Goal: Task Accomplishment & Management: Manage account settings

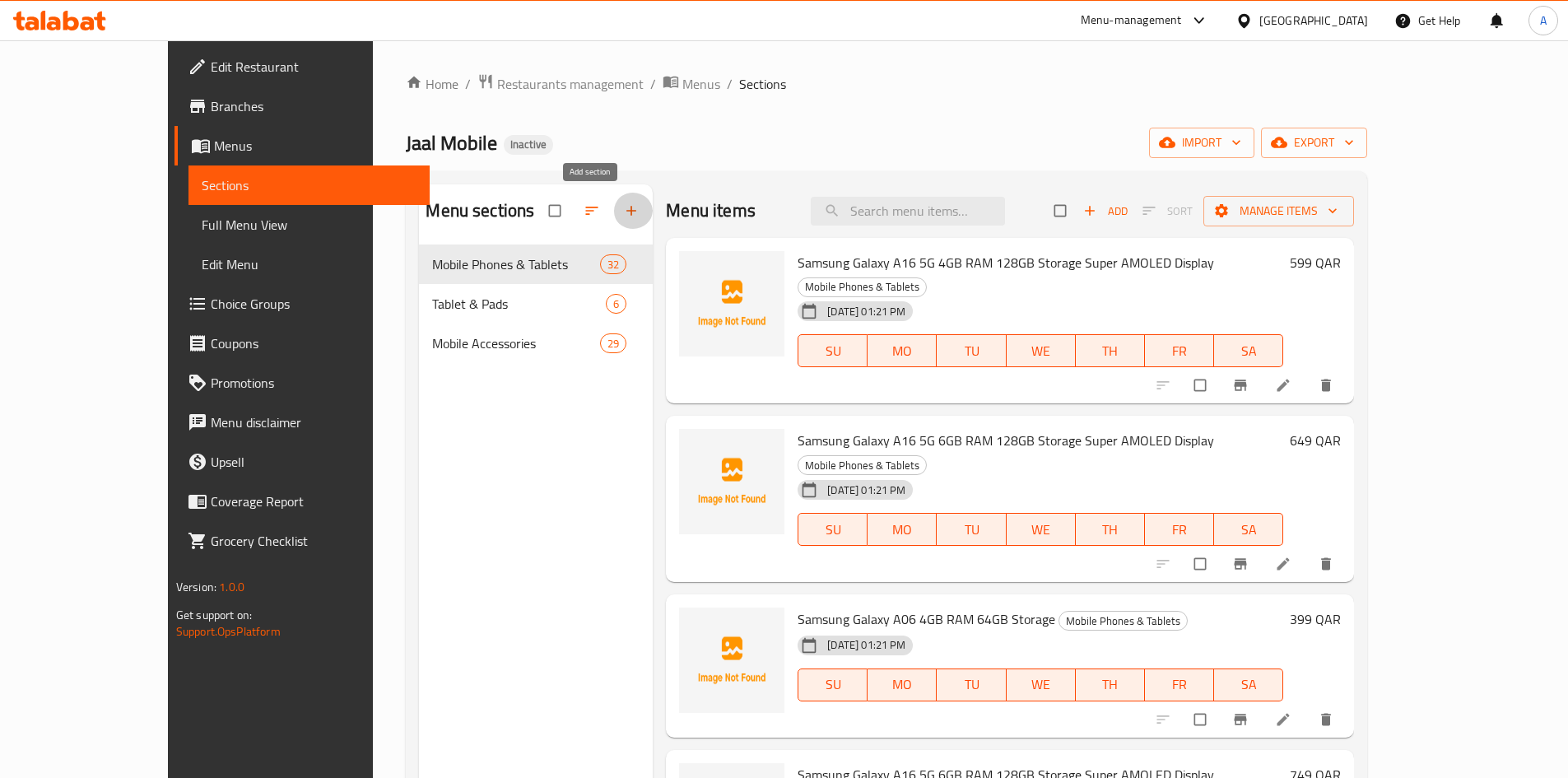
click at [623, 207] on icon "button" at bounding box center [631, 210] width 17 height 17
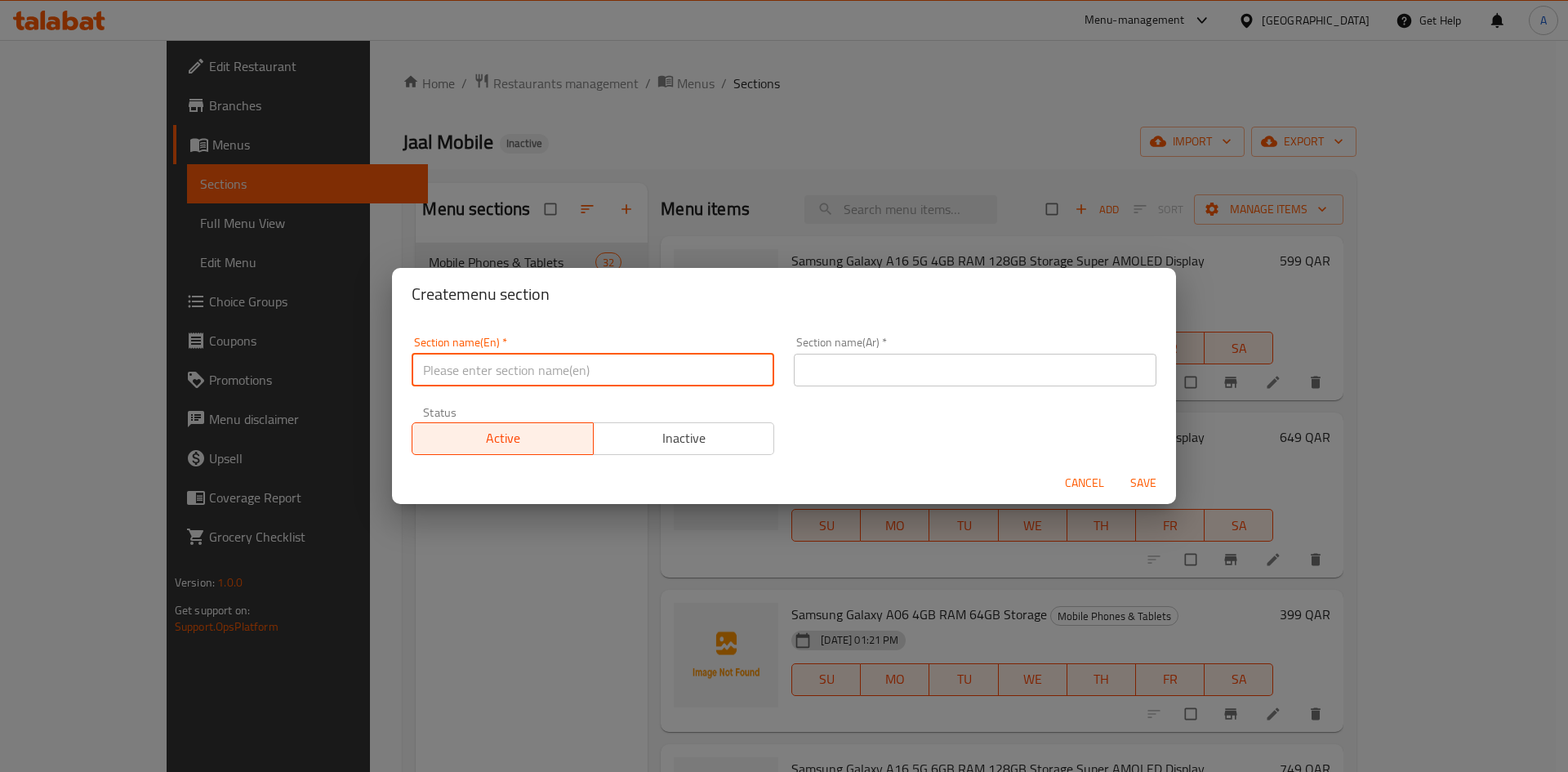
click at [457, 367] on input "text" at bounding box center [593, 370] width 363 height 33
paste input "Streaming"
type input "Streaming"
click at [865, 378] on input "text" at bounding box center [975, 370] width 363 height 33
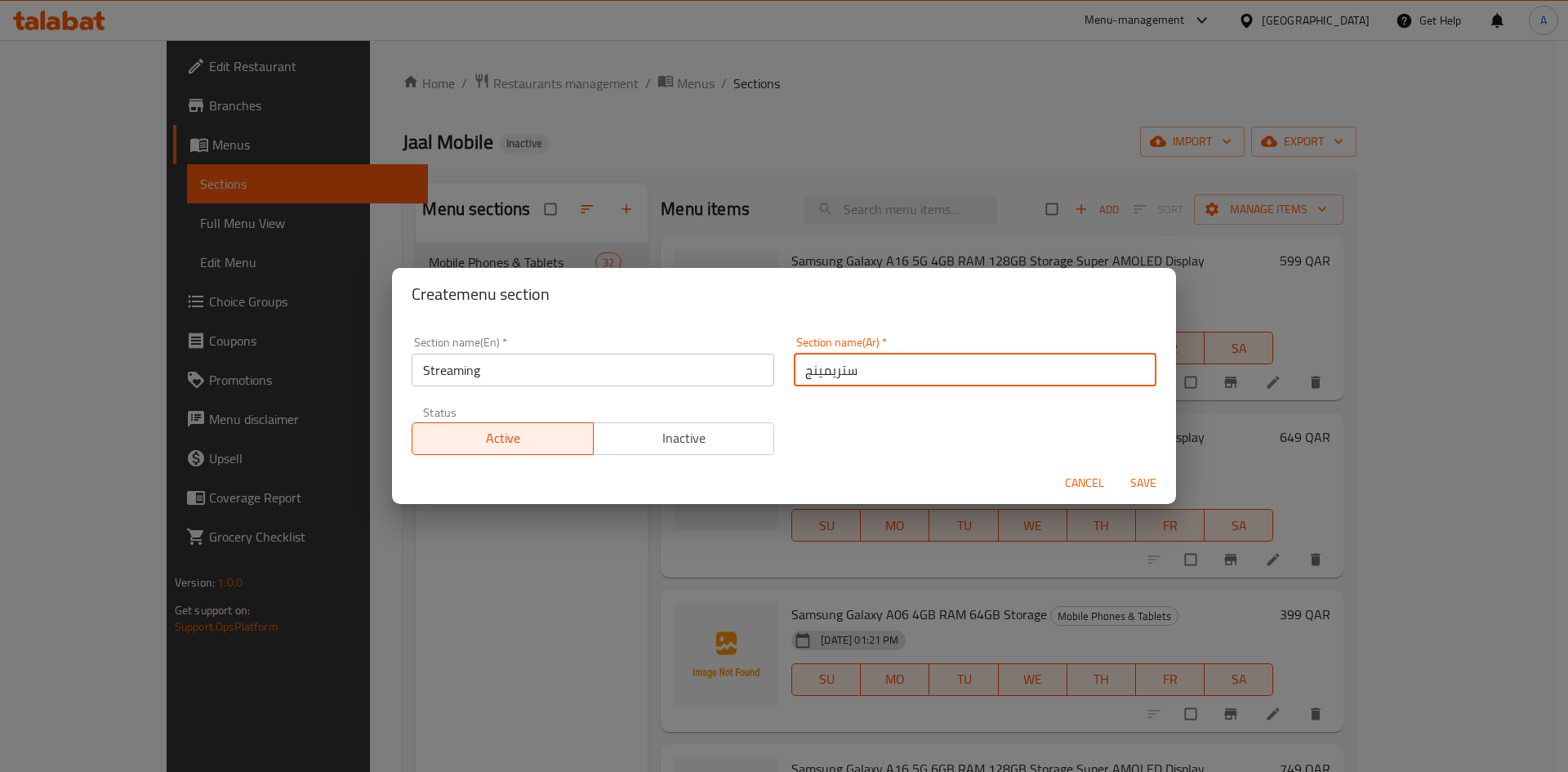
type input "ستريمينج"
click at [857, 419] on div "Section name(En)   * Streaming Section name(En) * Section name(Ar)   * ستريمينج…" at bounding box center [784, 396] width 764 height 138
click at [1156, 481] on span "Save" at bounding box center [1143, 483] width 39 height 21
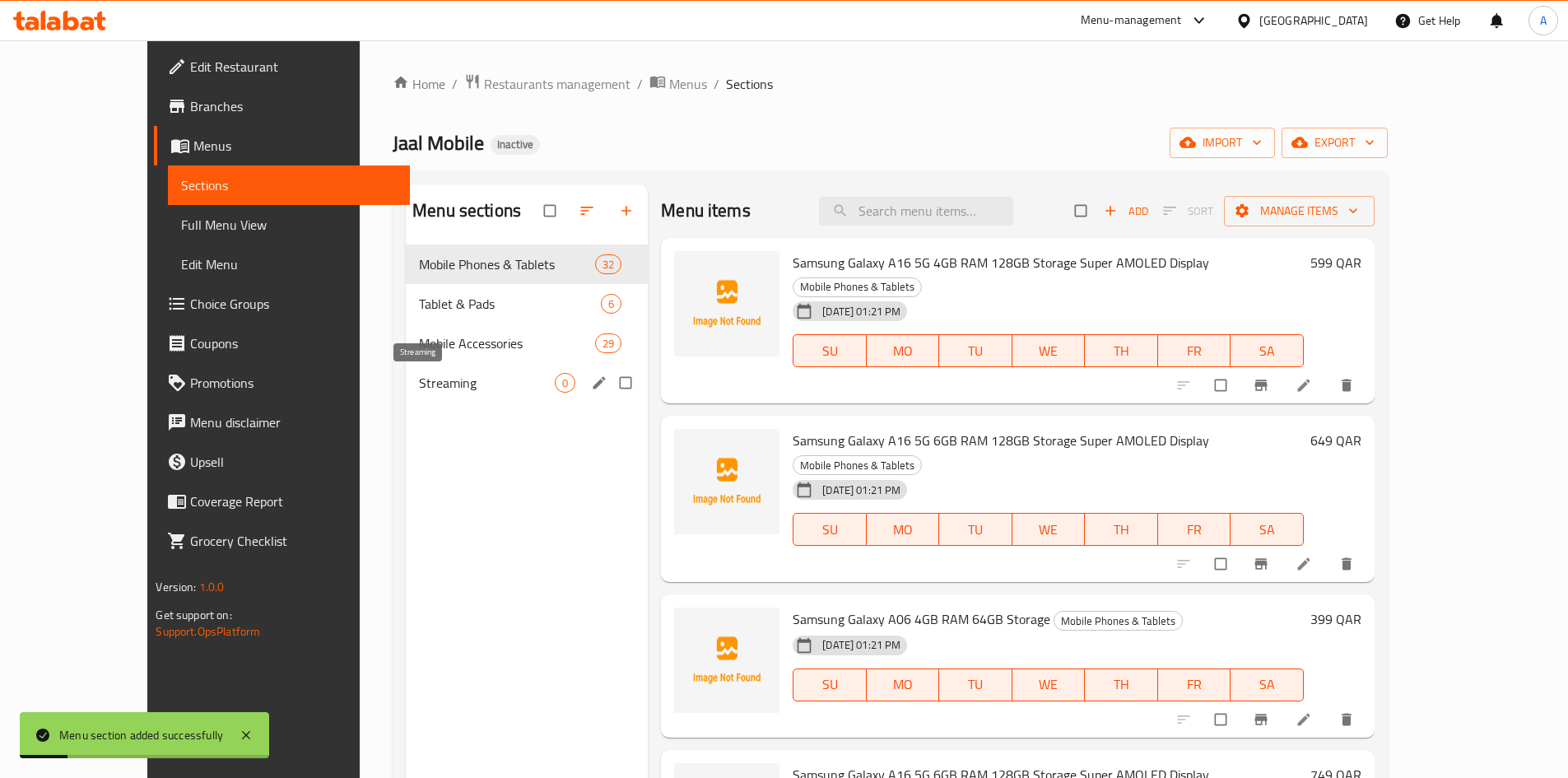
click at [419, 376] on span "Streaming" at bounding box center [487, 382] width 136 height 20
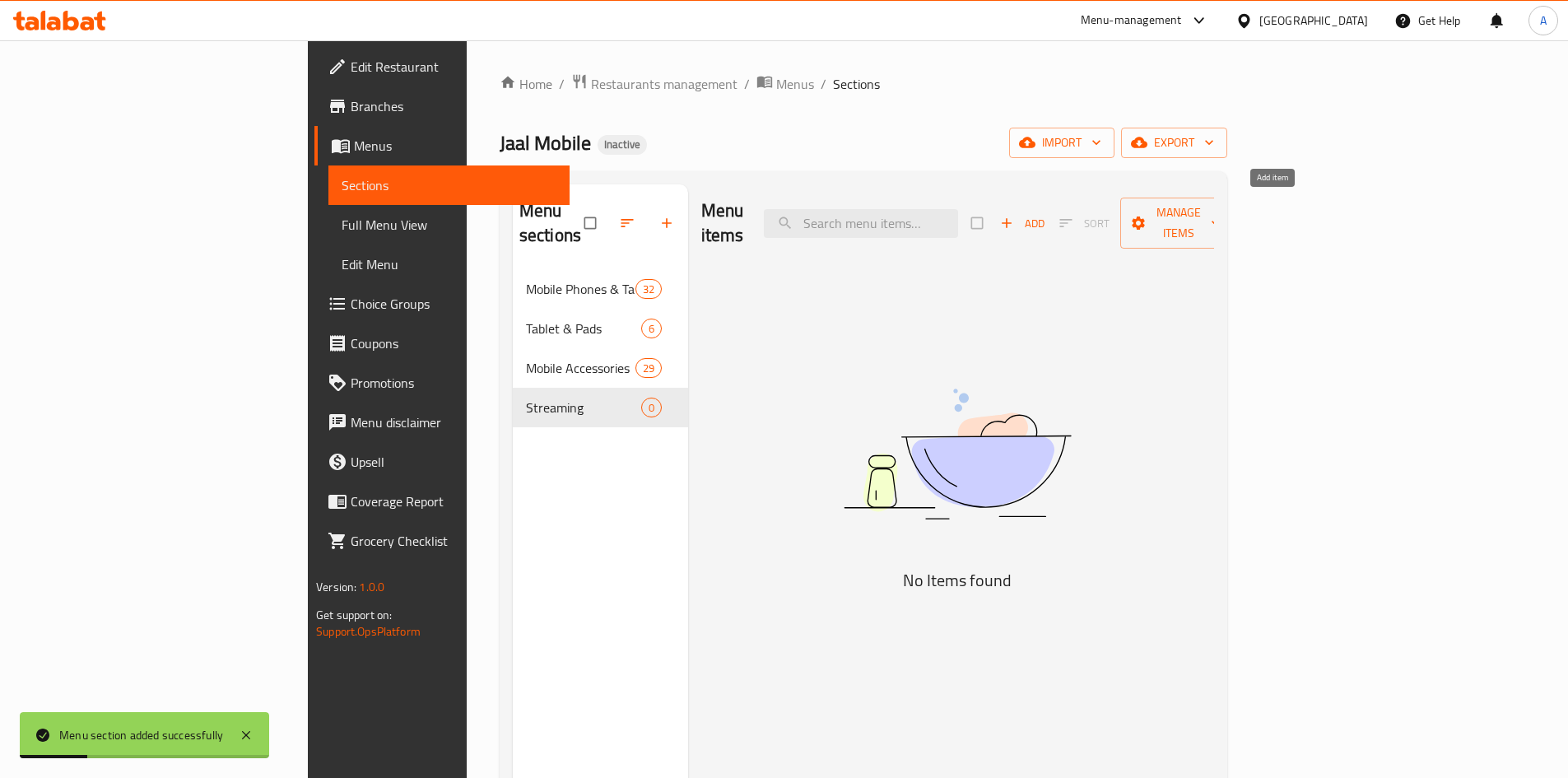
click at [1015, 215] on icon "button" at bounding box center [1007, 223] width 17 height 17
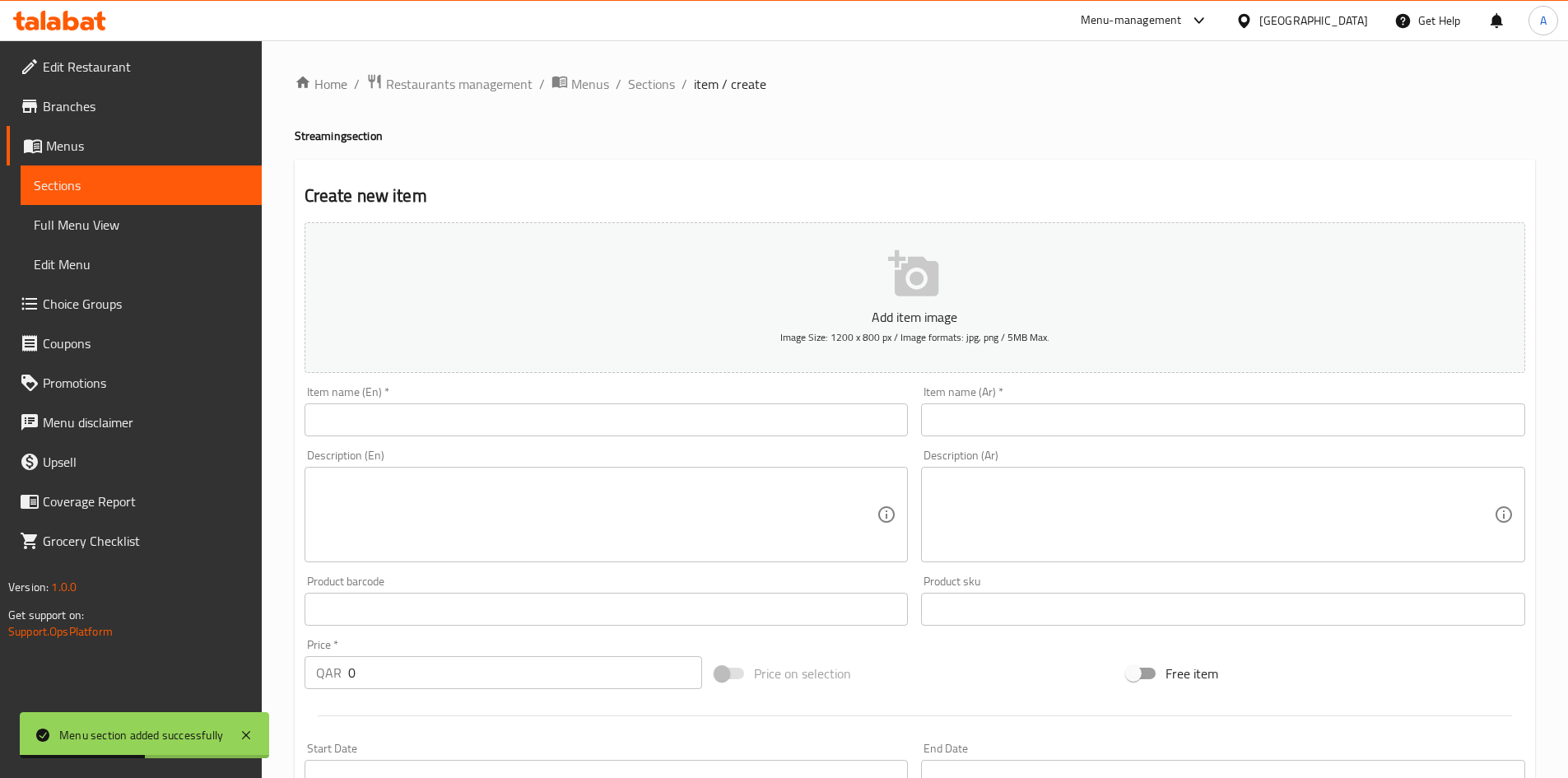
drag, startPoint x: 432, startPoint y: 424, endPoint x: 681, endPoint y: 321, distance: 269.5
click at [432, 424] on input "text" at bounding box center [606, 420] width 604 height 33
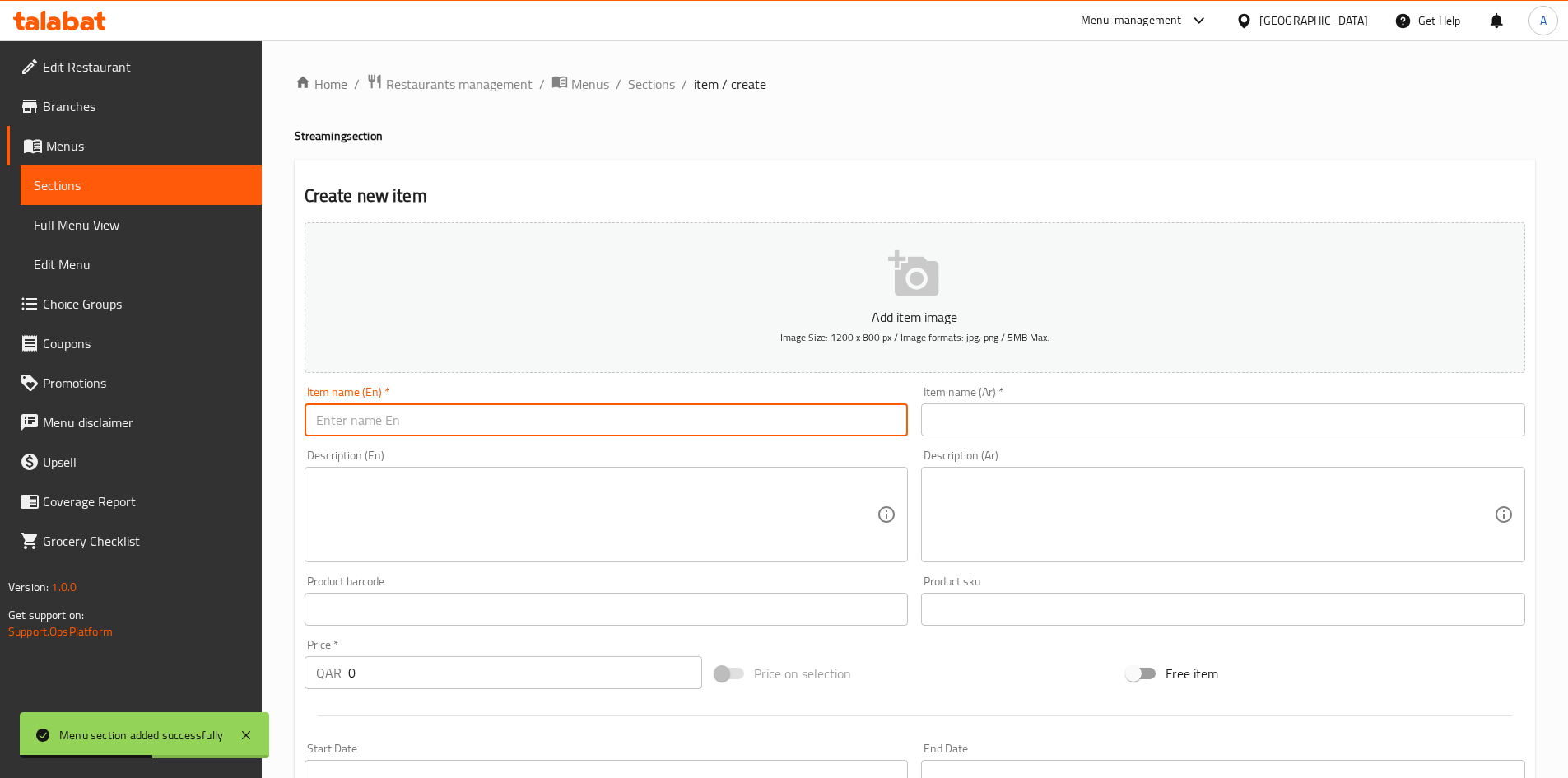
paste input "Anker Webcam, 2K C200 (A3369011)"
type input "Anker Webcam, 2K C200 (A3369011)"
drag, startPoint x: 975, startPoint y: 414, endPoint x: 900, endPoint y: 387, distance: 79.7
click at [975, 414] on input "text" at bounding box center [1223, 420] width 604 height 33
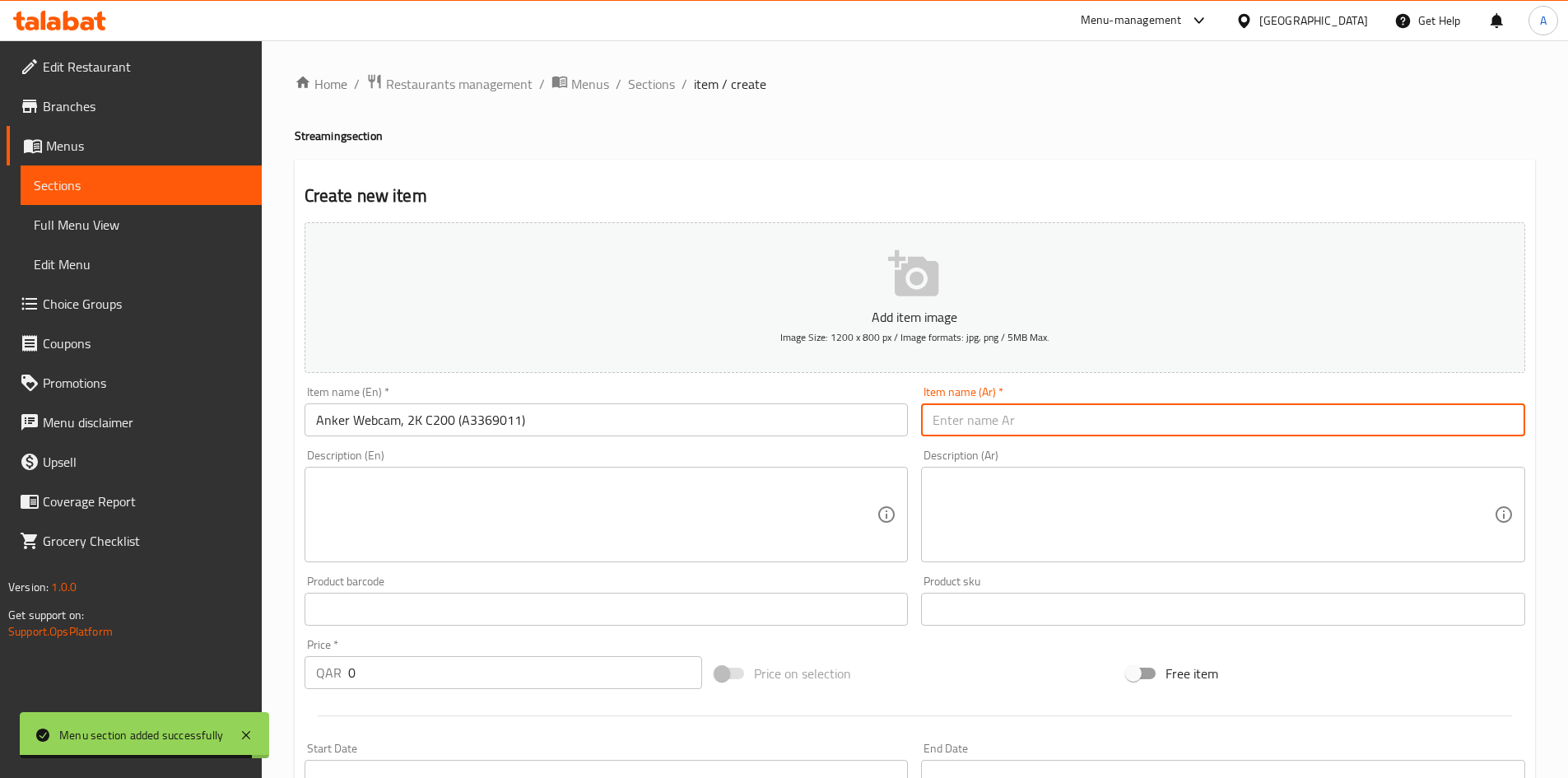
paste input "أنكر ويب كام، 2K C200 (A3369011)."
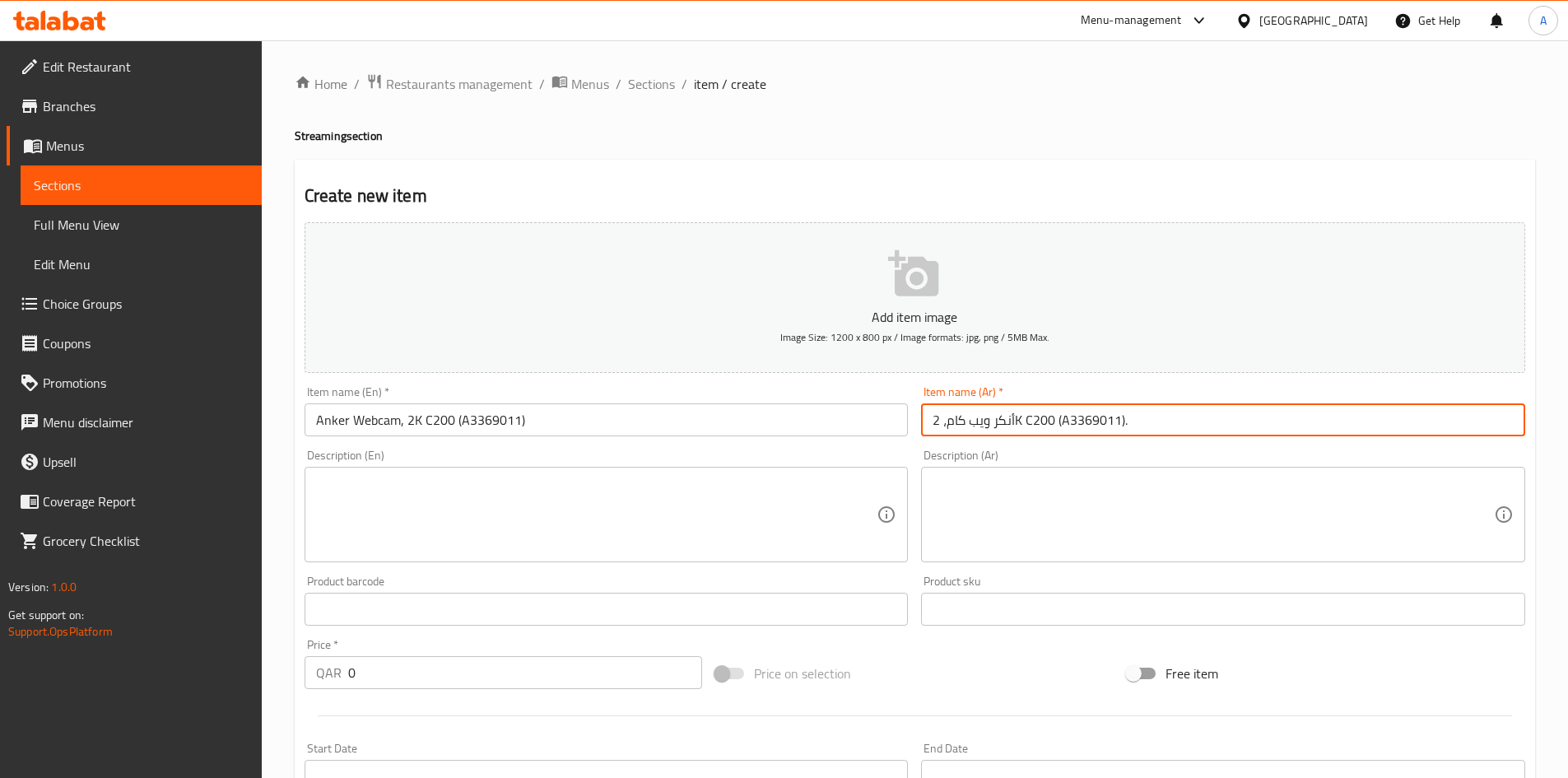
type input "أنكر ويب كام، 2K C200 (A3369011)."
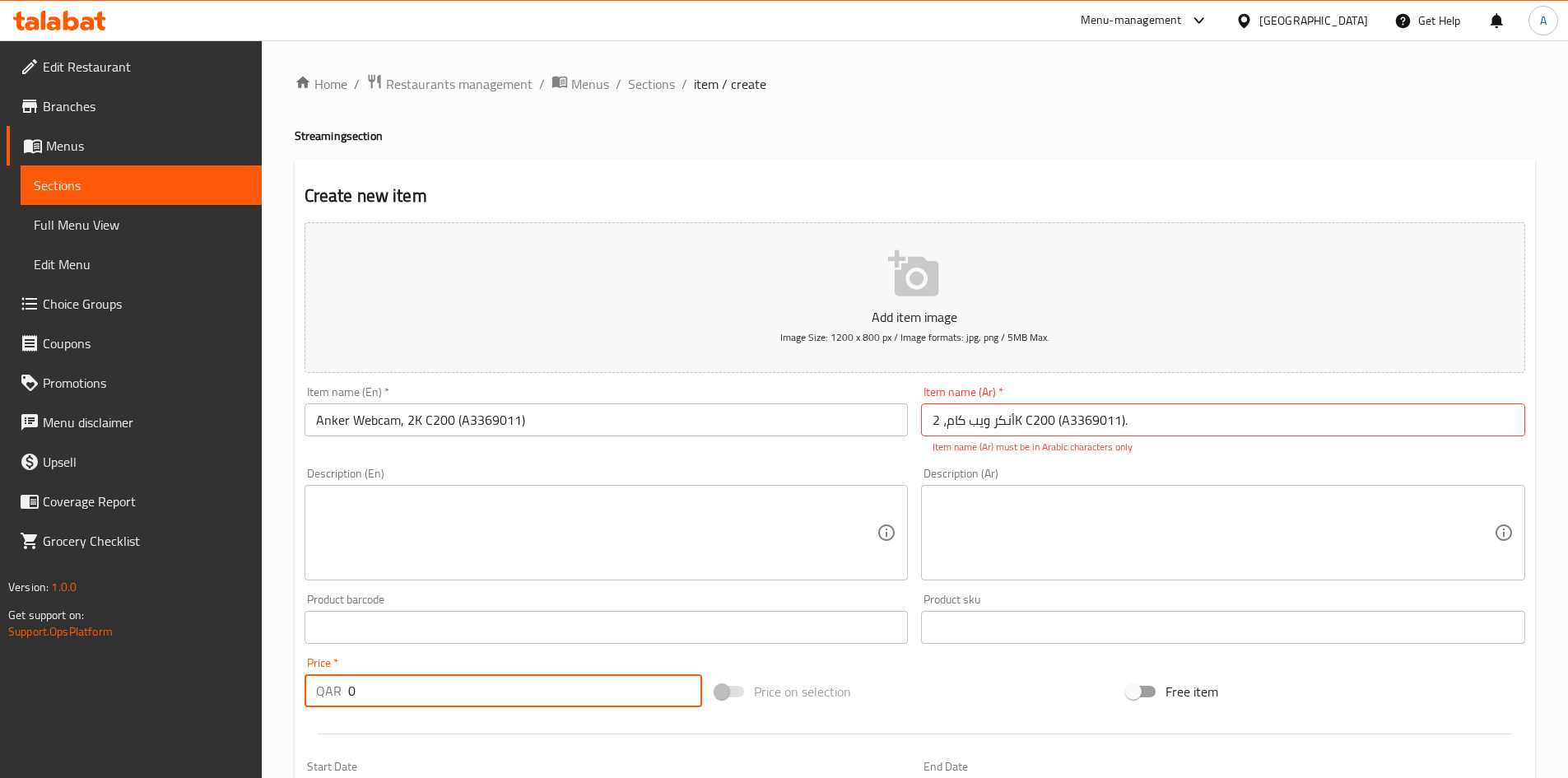
drag, startPoint x: 369, startPoint y: 699, endPoint x: 288, endPoint y: 699, distance: 81.0
click at [288, 699] on div "Home / Restaurants management / Menus / Sections / item / create Streaming sect…" at bounding box center [914, 610] width 1306 height 1141
type input "10"
click at [575, 428] on input "Anker Webcam, 2K C200 (A3369011)" at bounding box center [606, 420] width 604 height 33
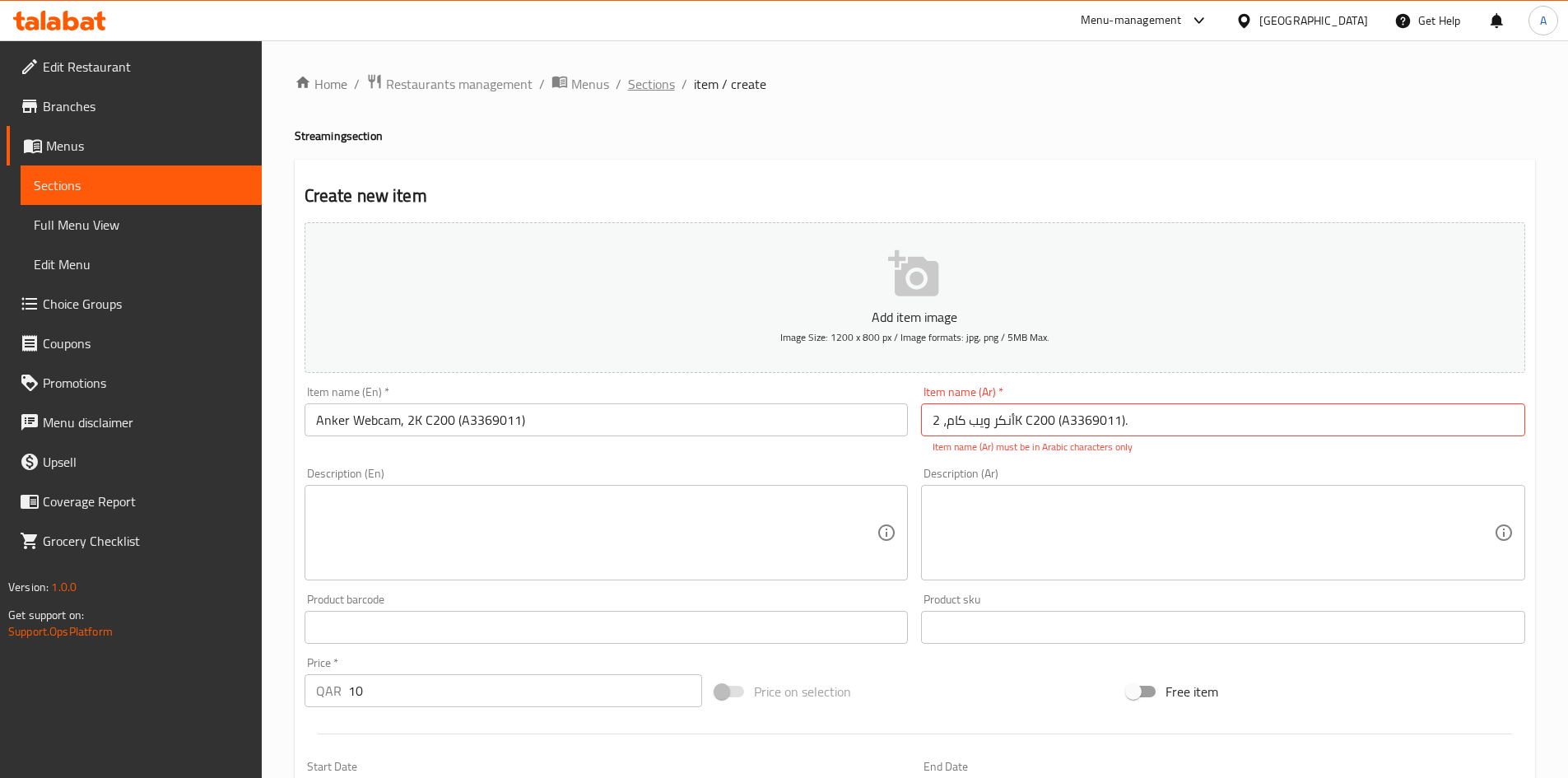
click at [654, 84] on span "Sections" at bounding box center [652, 83] width 47 height 20
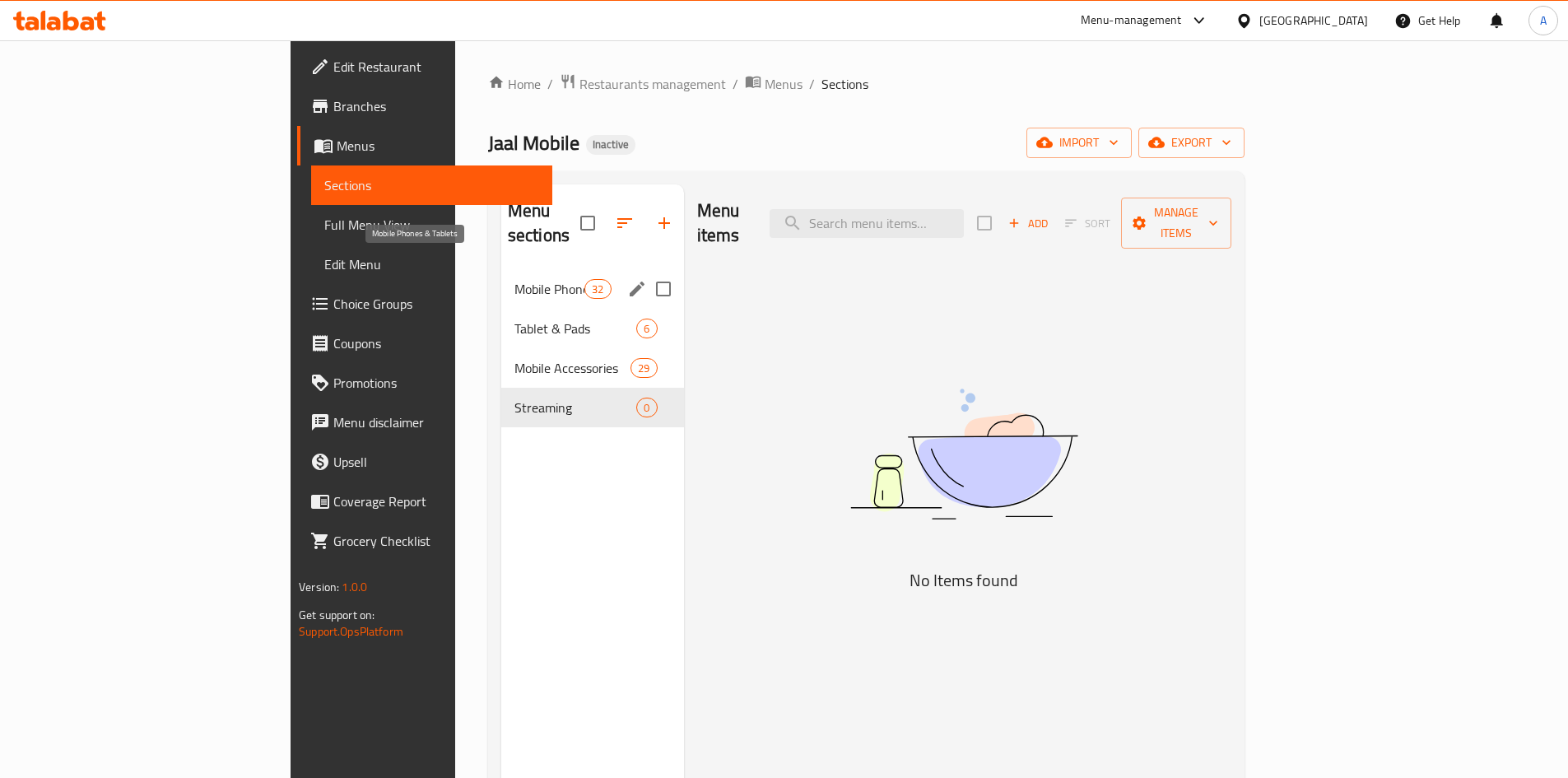
click at [515, 279] on span "Mobile Phones & Tablets" at bounding box center [549, 289] width 70 height 20
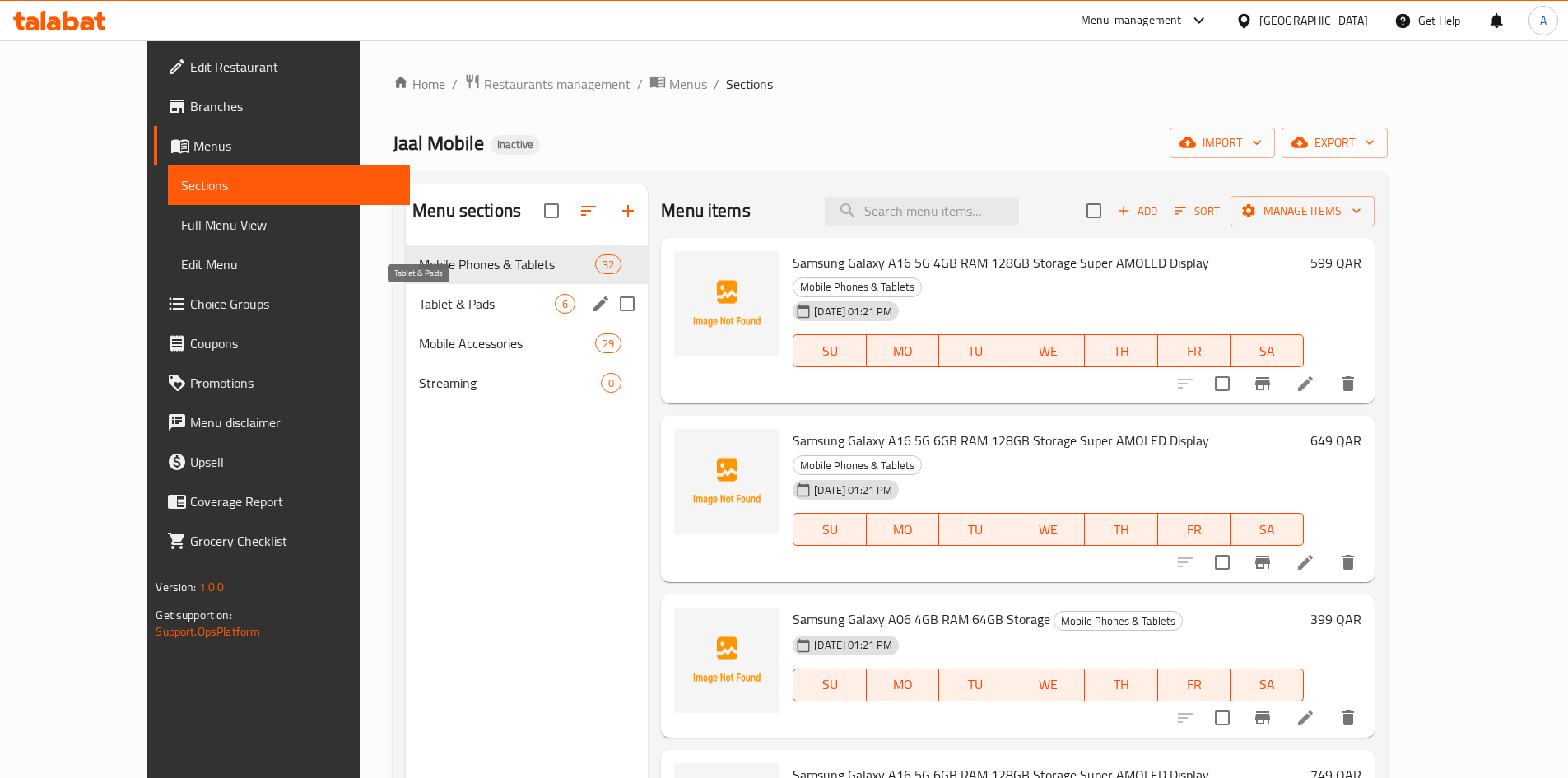
click at [419, 312] on span "Tablet & Pads" at bounding box center [487, 303] width 136 height 20
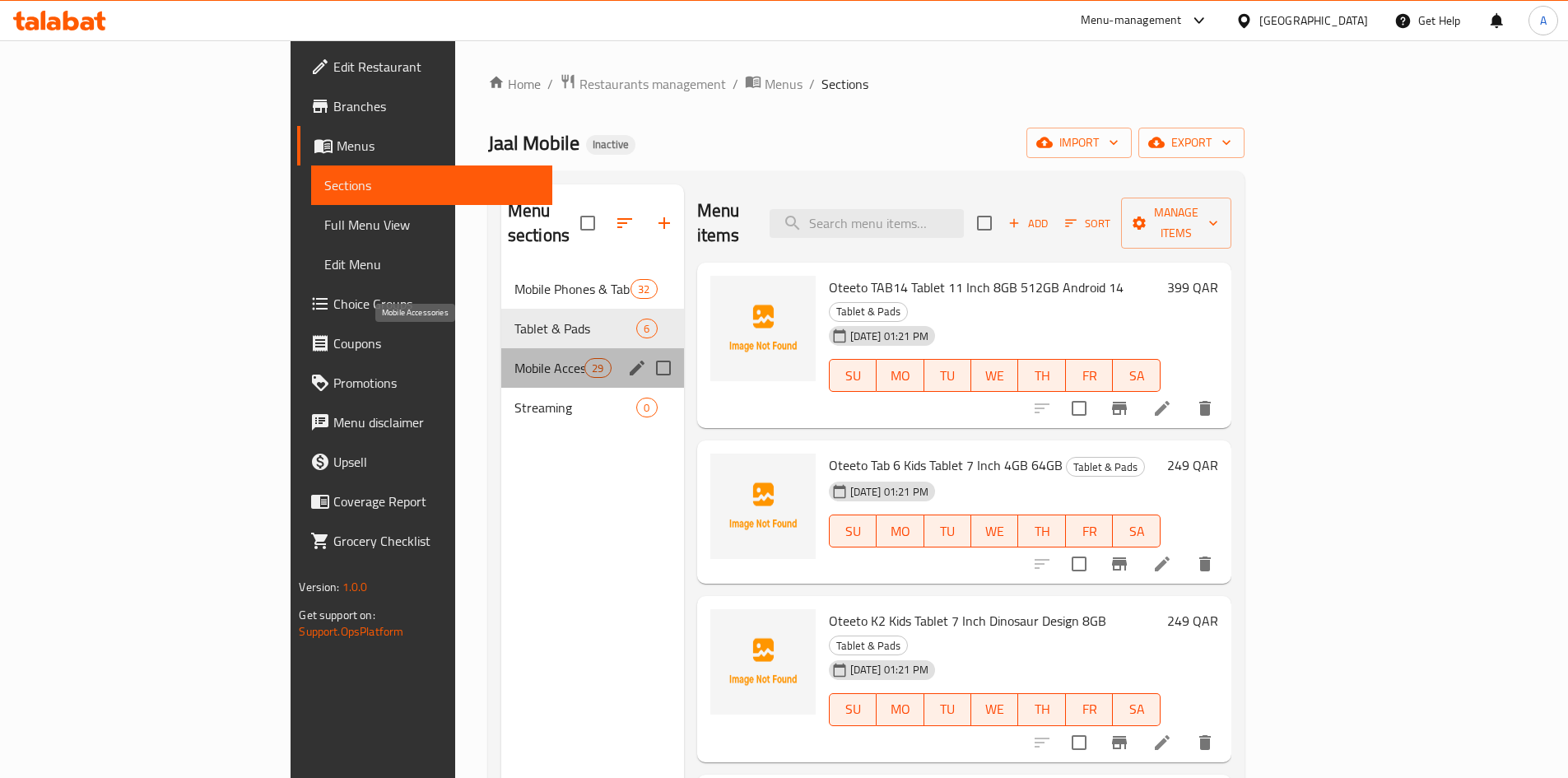
click at [515, 358] on span "Mobile Accessories" at bounding box center [549, 368] width 70 height 20
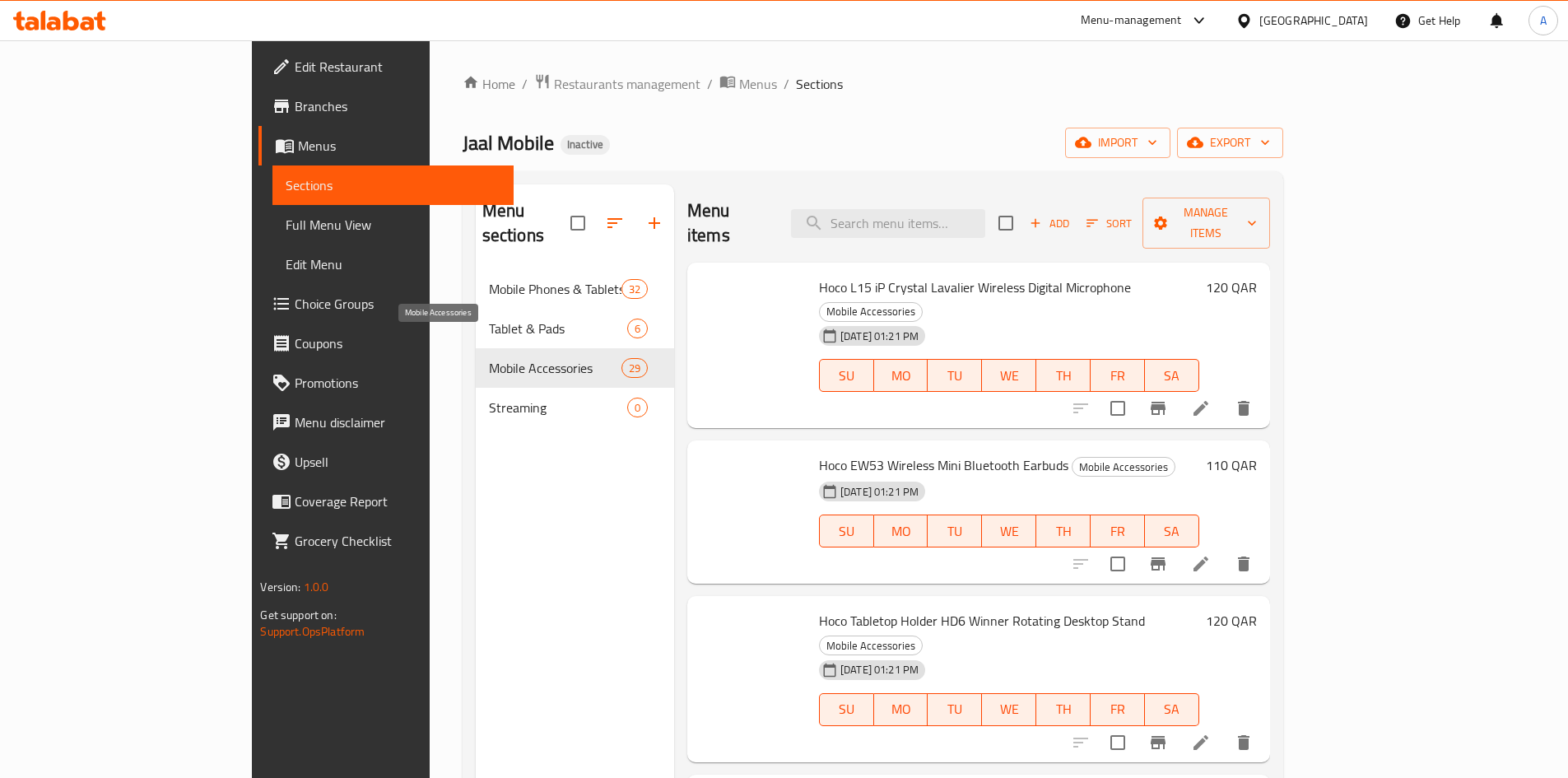
click at [475, 402] on nav "Mobile Phones & Tablets 32 Tablet & Pads 6 Mobile Accessories 29 Streaming 0" at bounding box center [575, 348] width 198 height 171
